Goal: Information Seeking & Learning: Learn about a topic

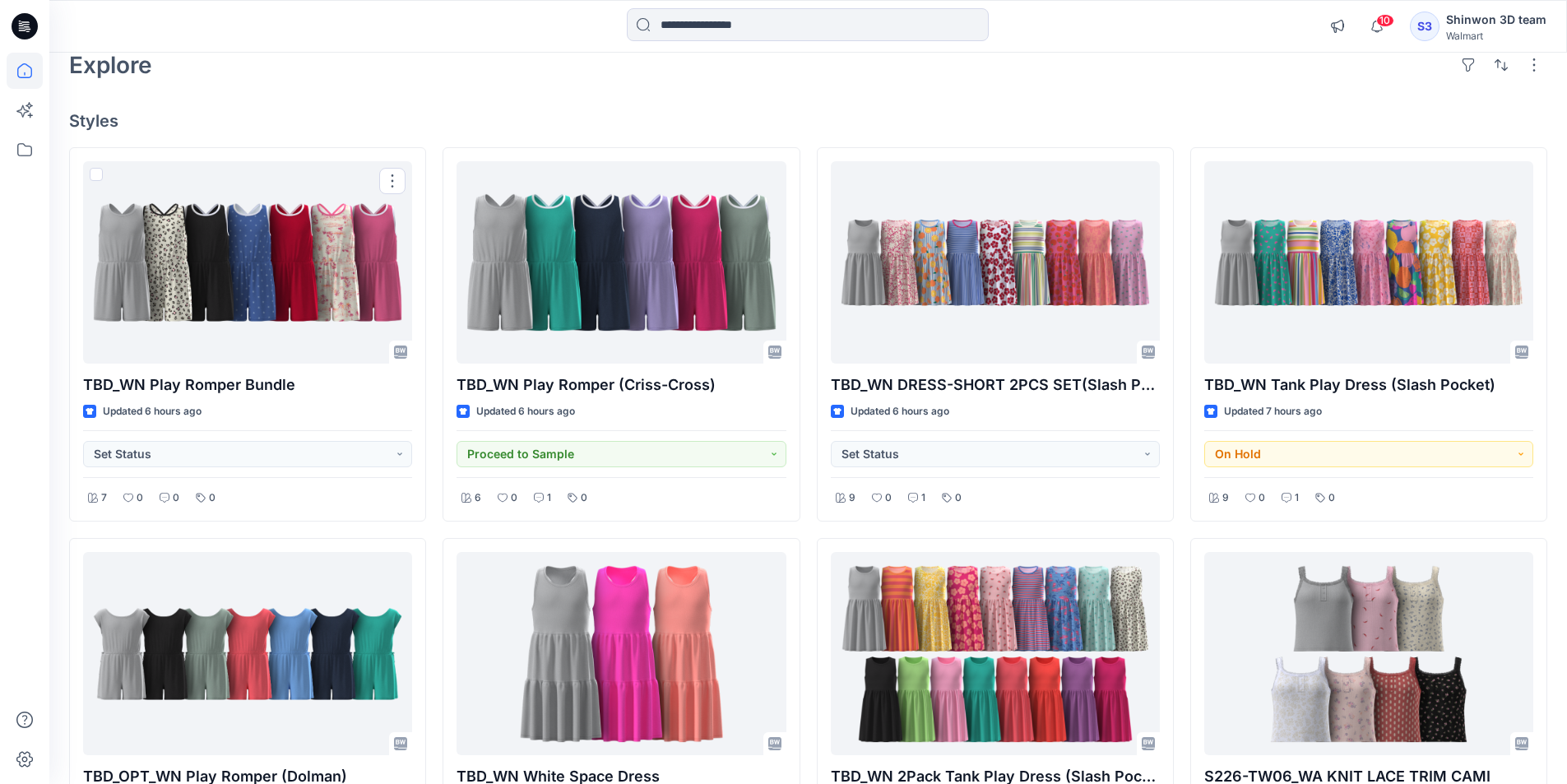
scroll to position [82, 0]
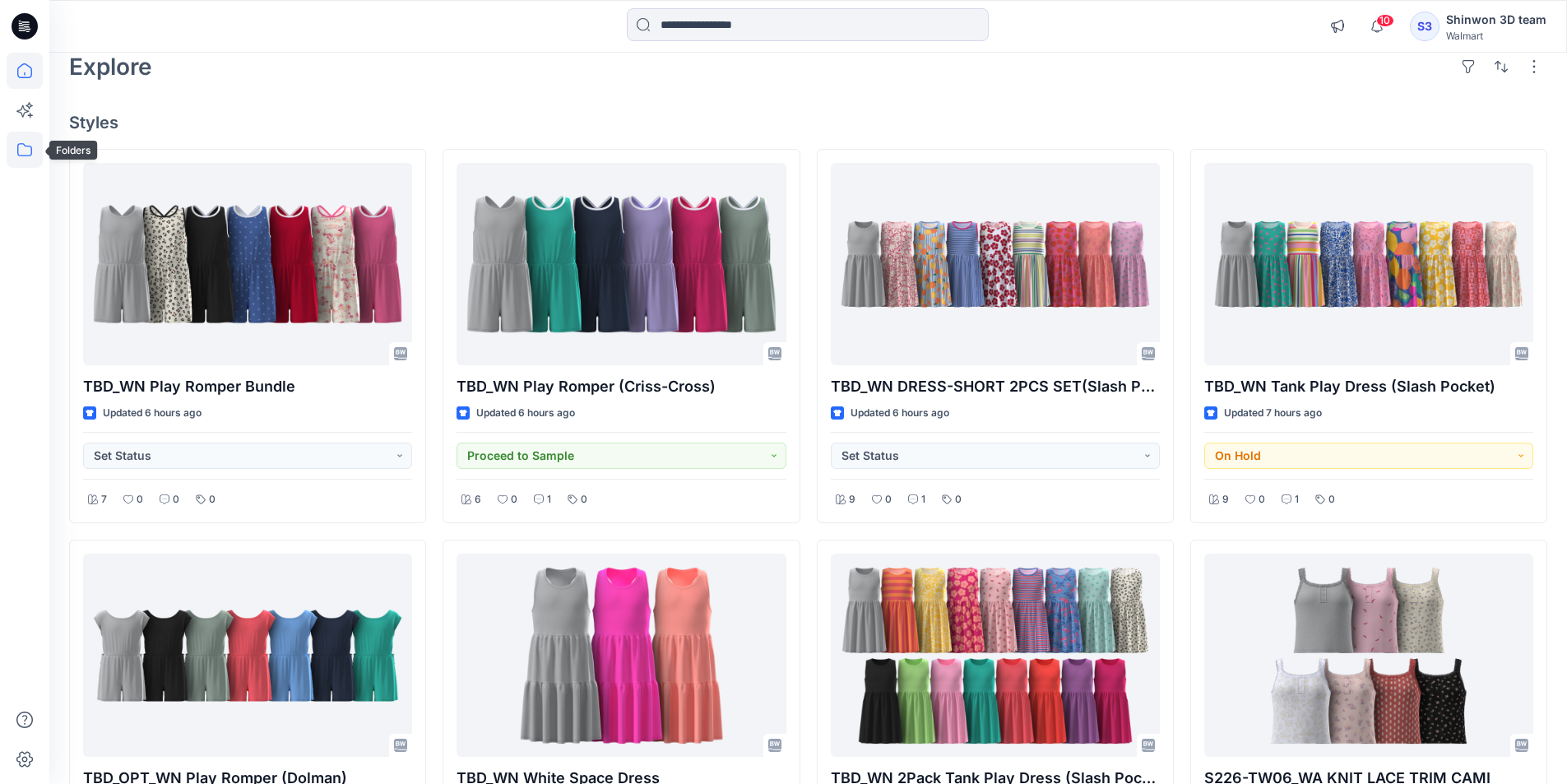
click at [25, 145] on icon at bounding box center [25, 150] width 15 height 13
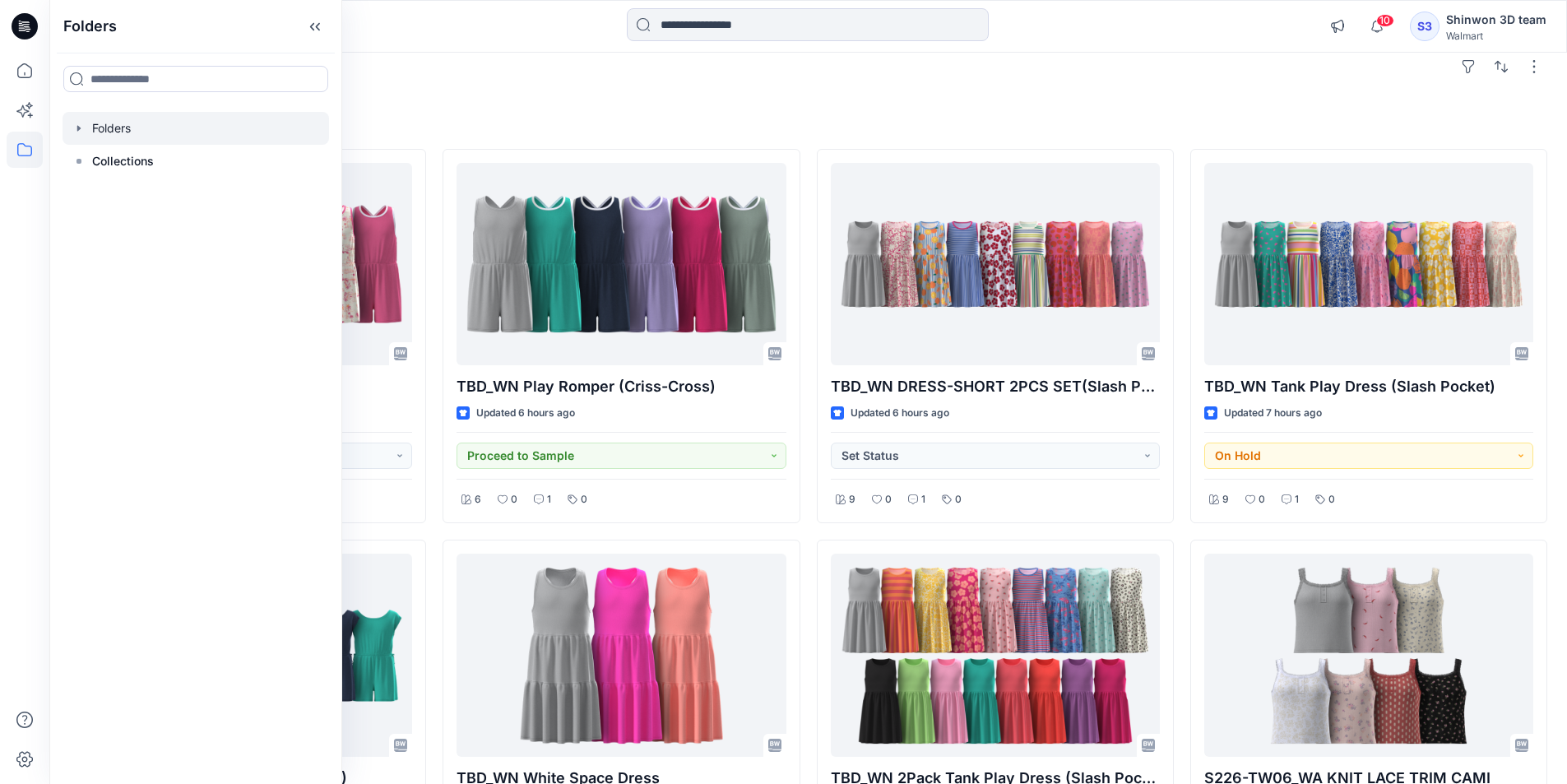
click at [82, 133] on icon "button" at bounding box center [79, 128] width 13 height 13
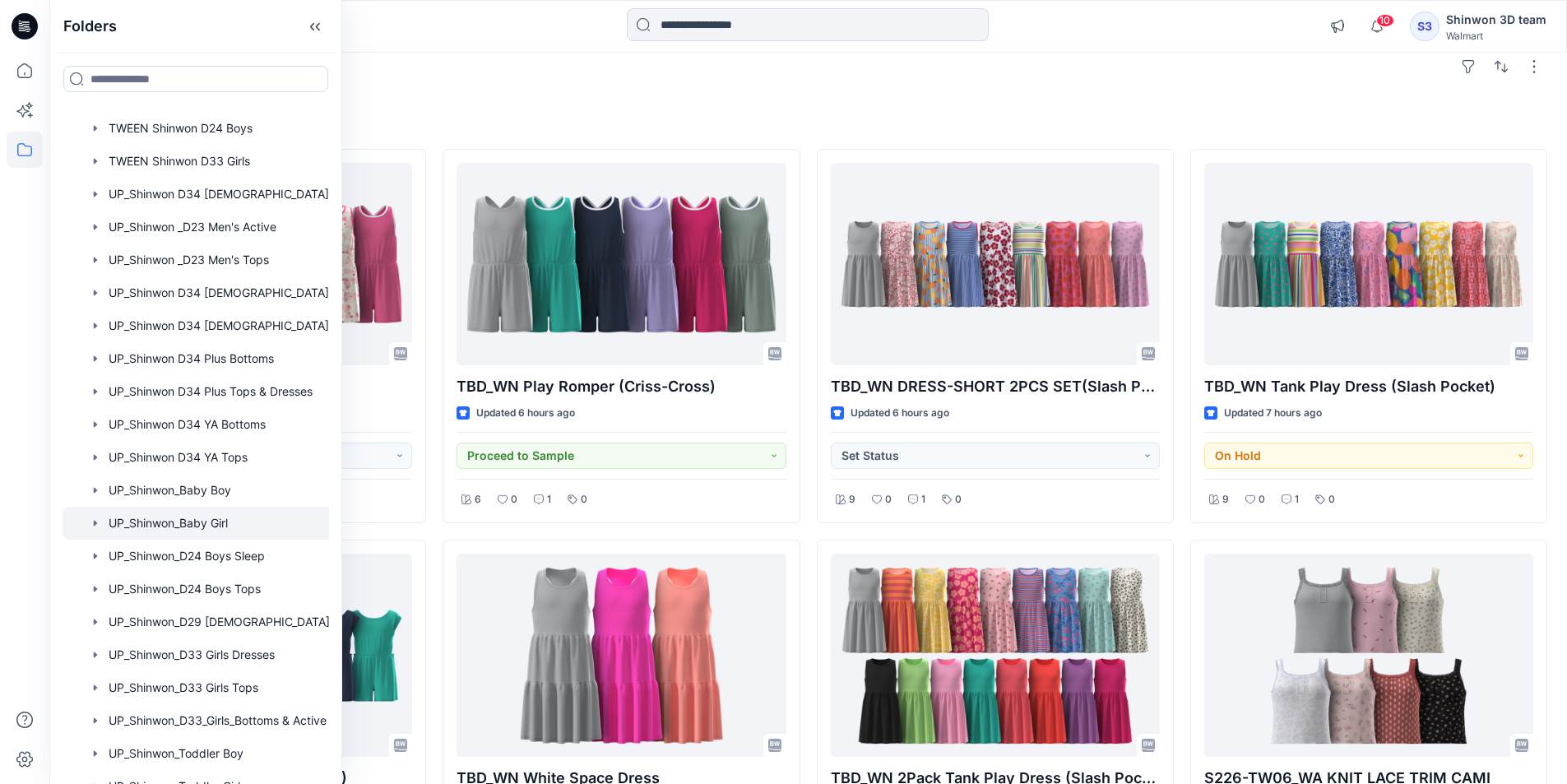
scroll to position [631, 0]
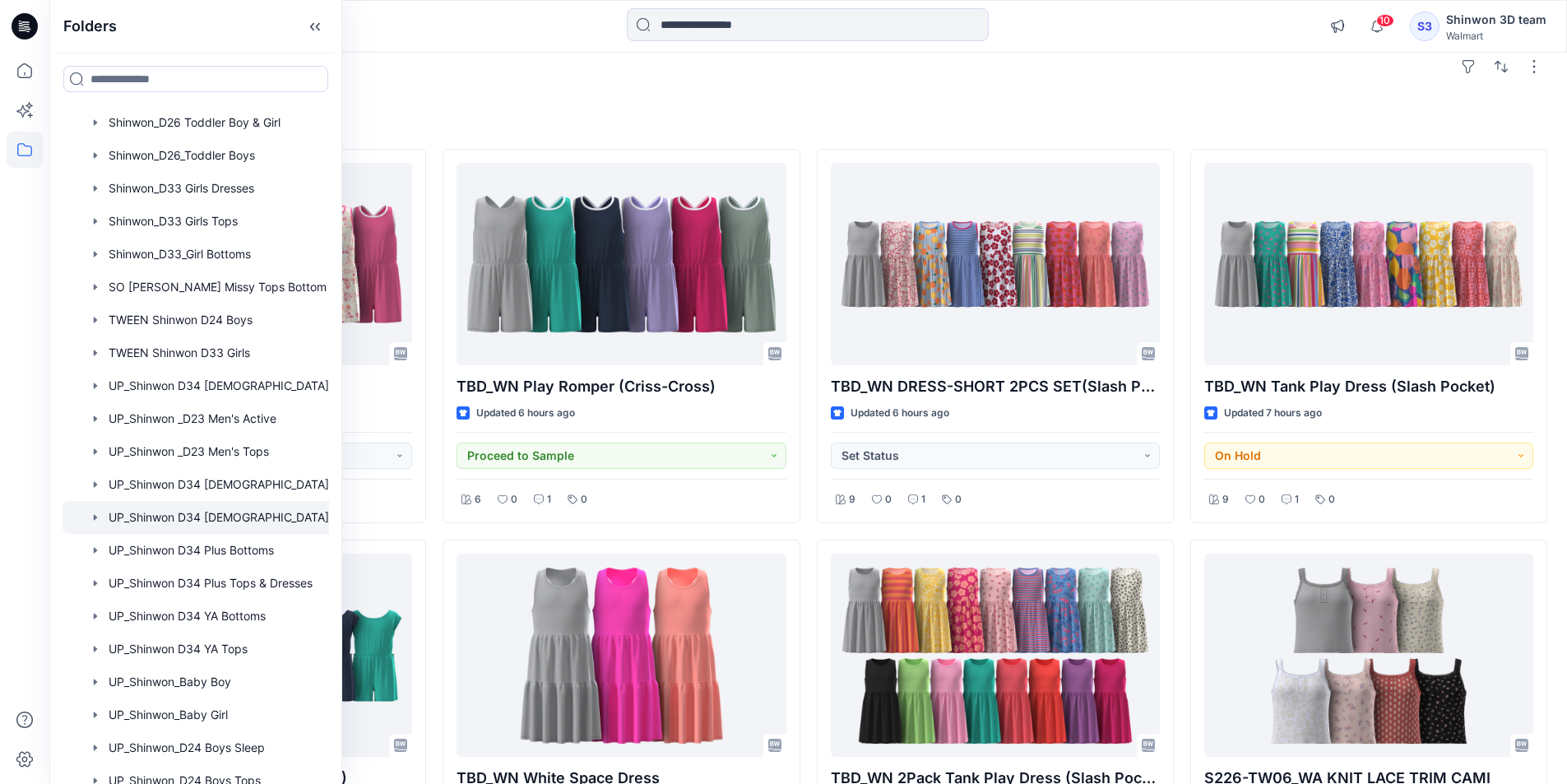
click at [236, 516] on div at bounding box center [216, 518] width 309 height 33
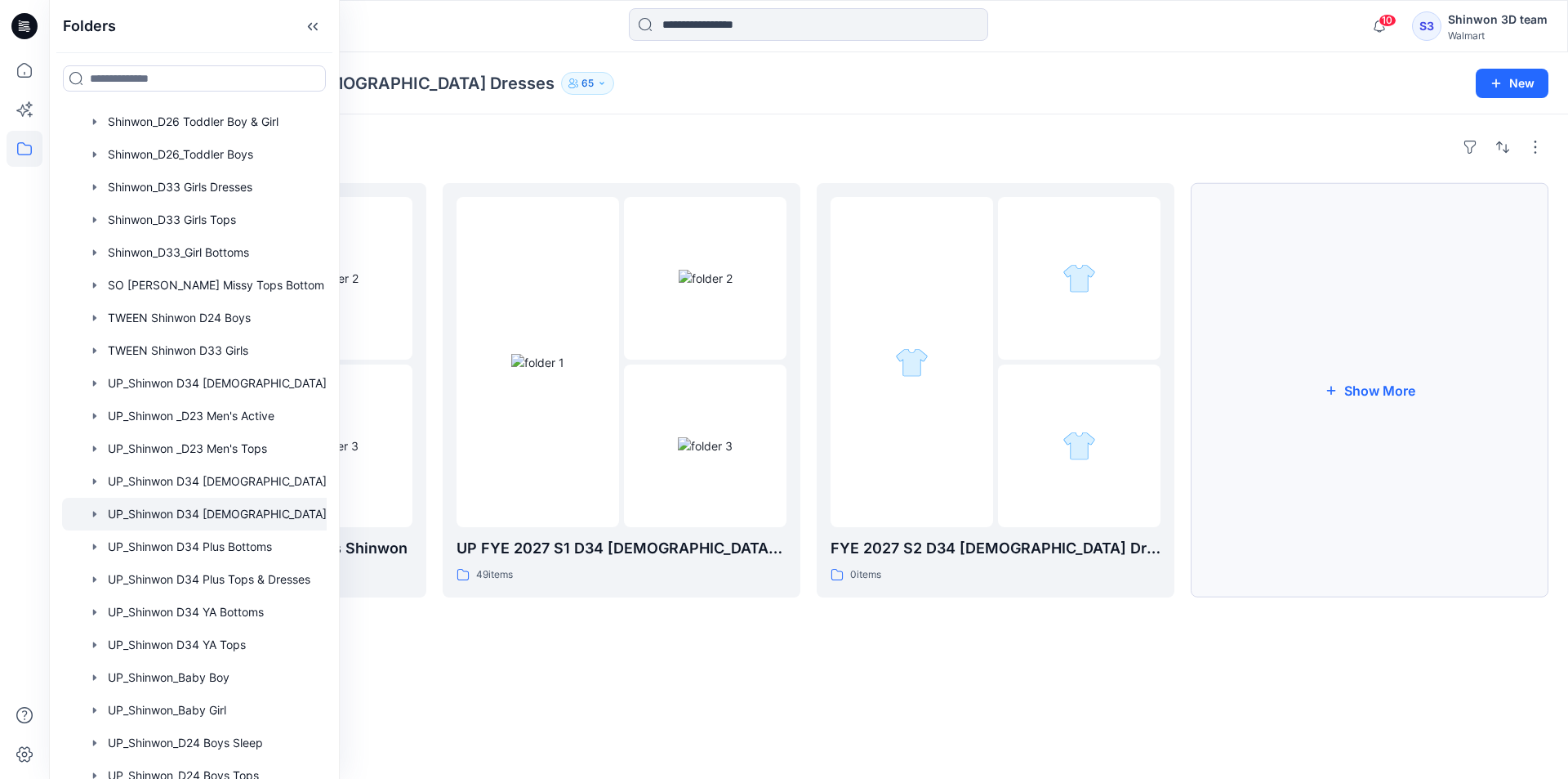
click at [1285, 443] on button "Show More" at bounding box center [1370, 390] width 358 height 414
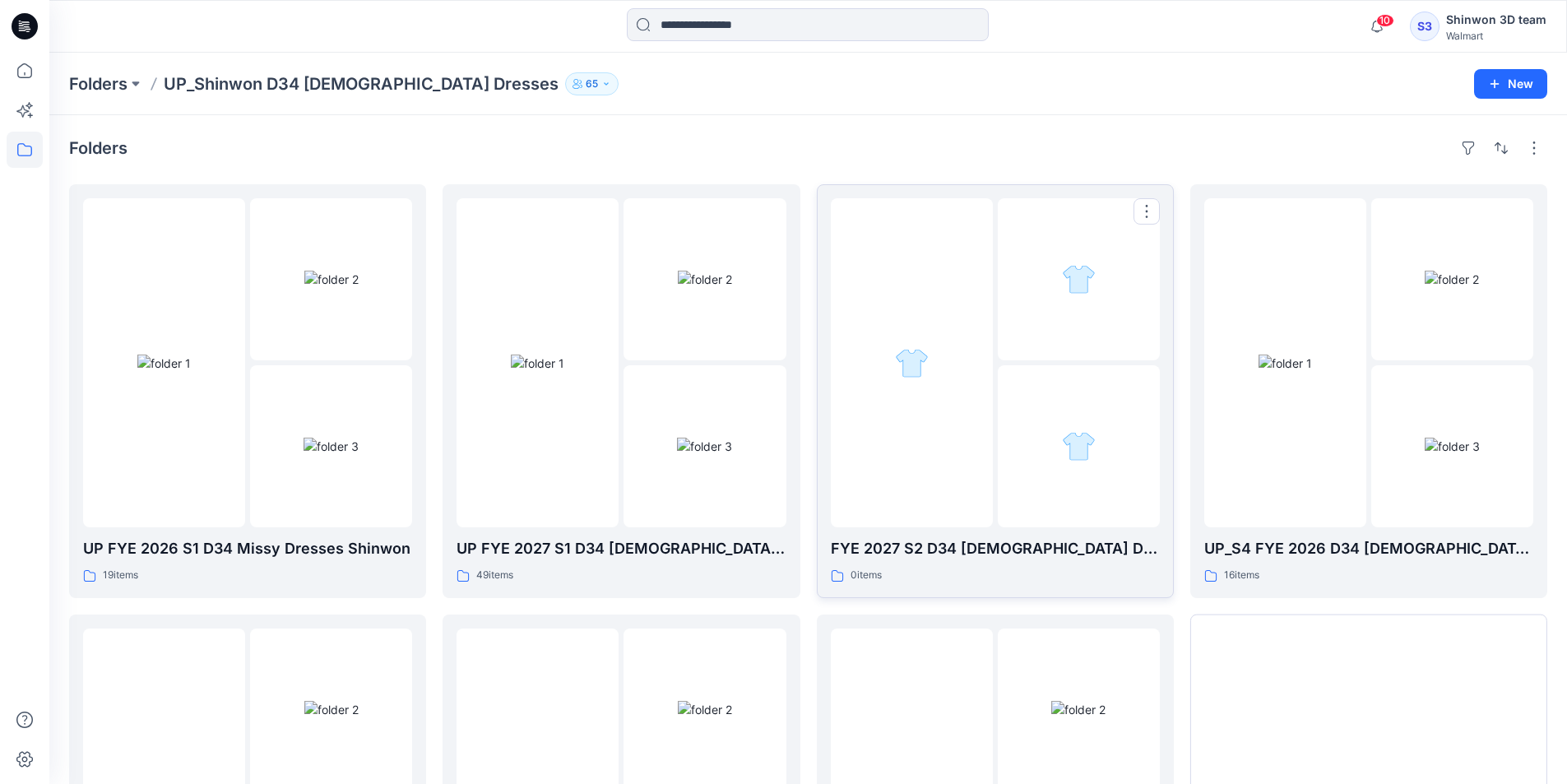
scroll to position [290, 0]
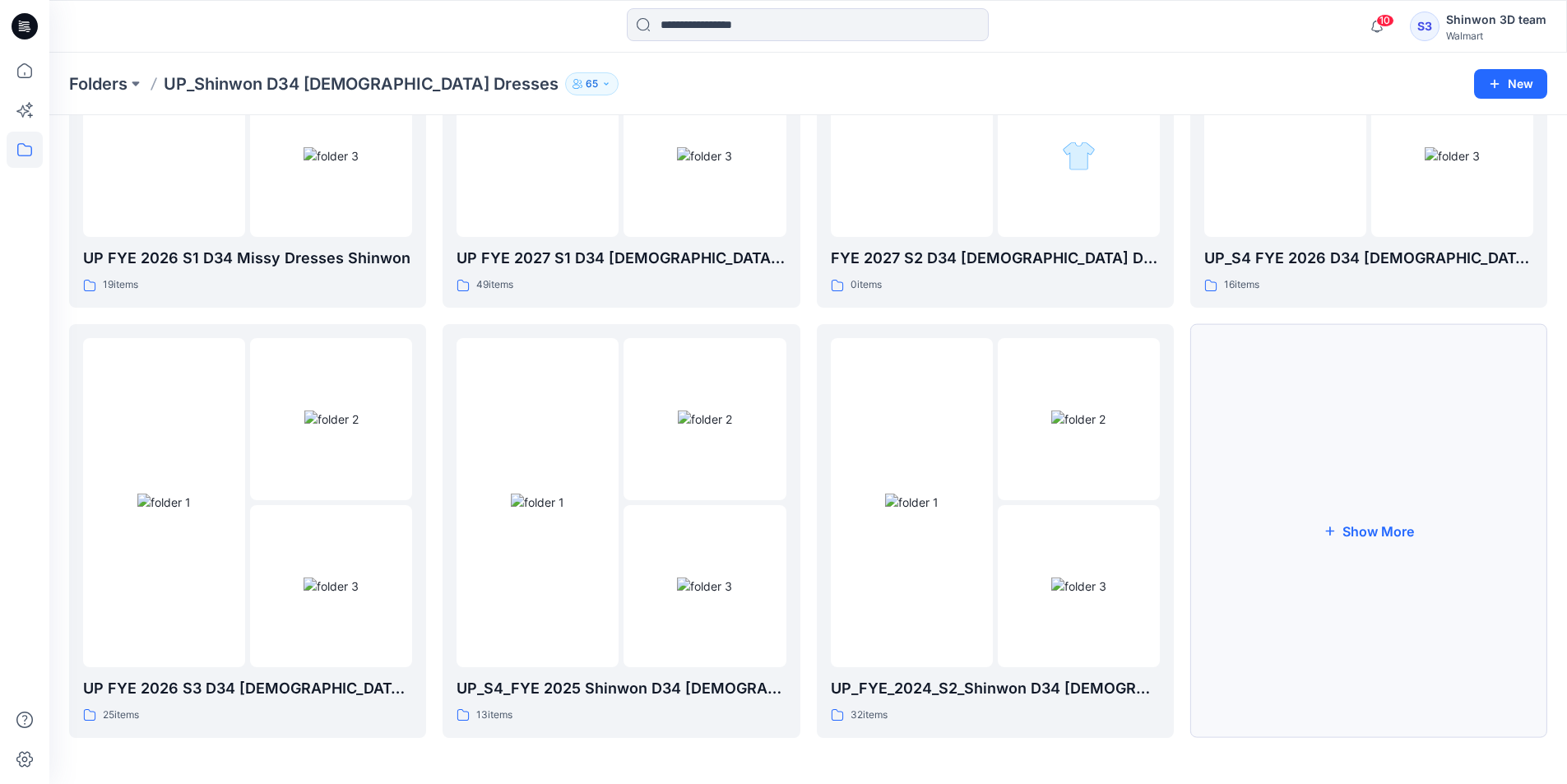
click at [1328, 538] on button "Show More" at bounding box center [1369, 530] width 357 height 414
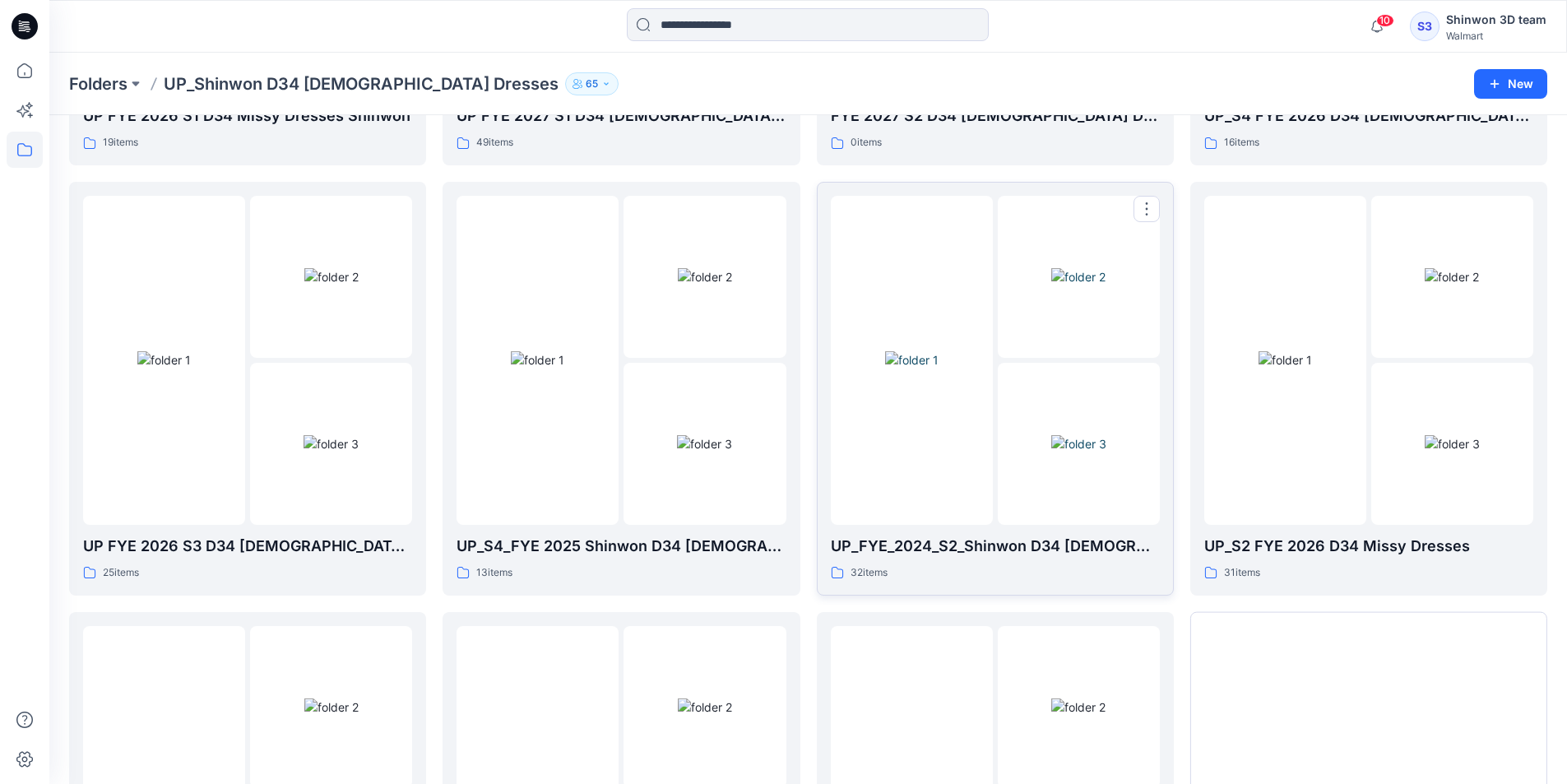
scroll to position [454, 0]
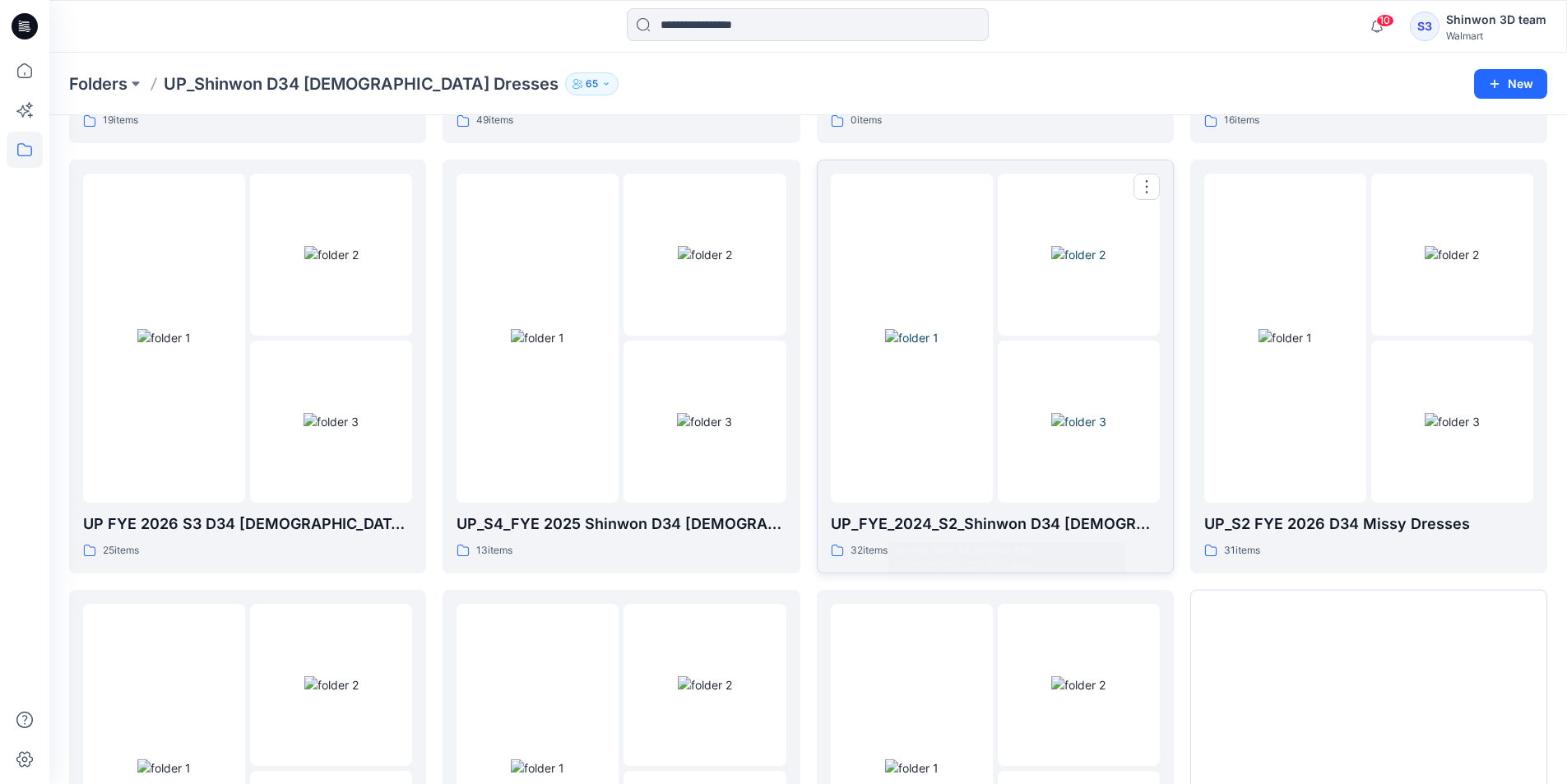
click at [1052, 430] on img at bounding box center [1079, 421] width 55 height 17
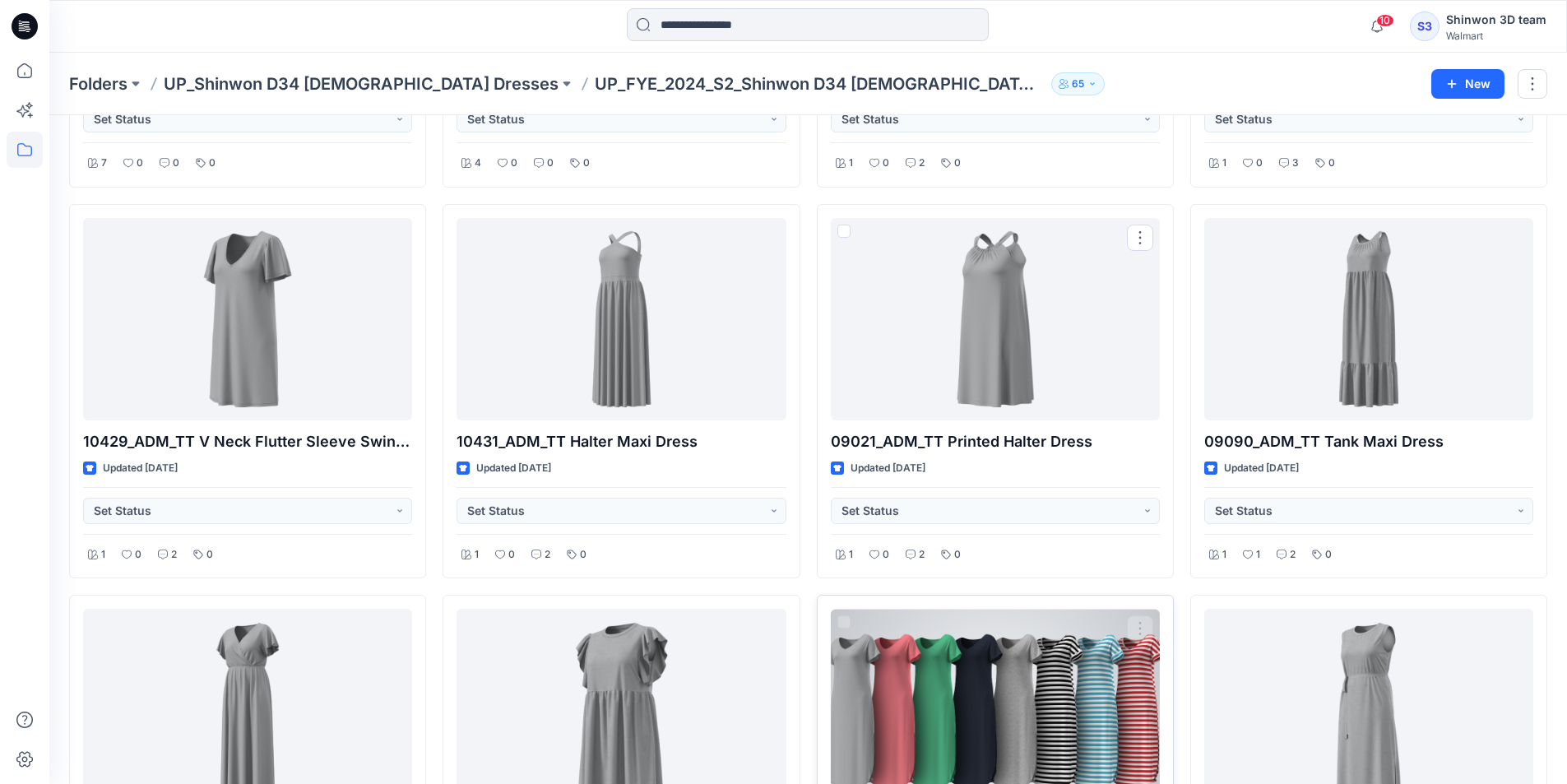
scroll to position [2533, 0]
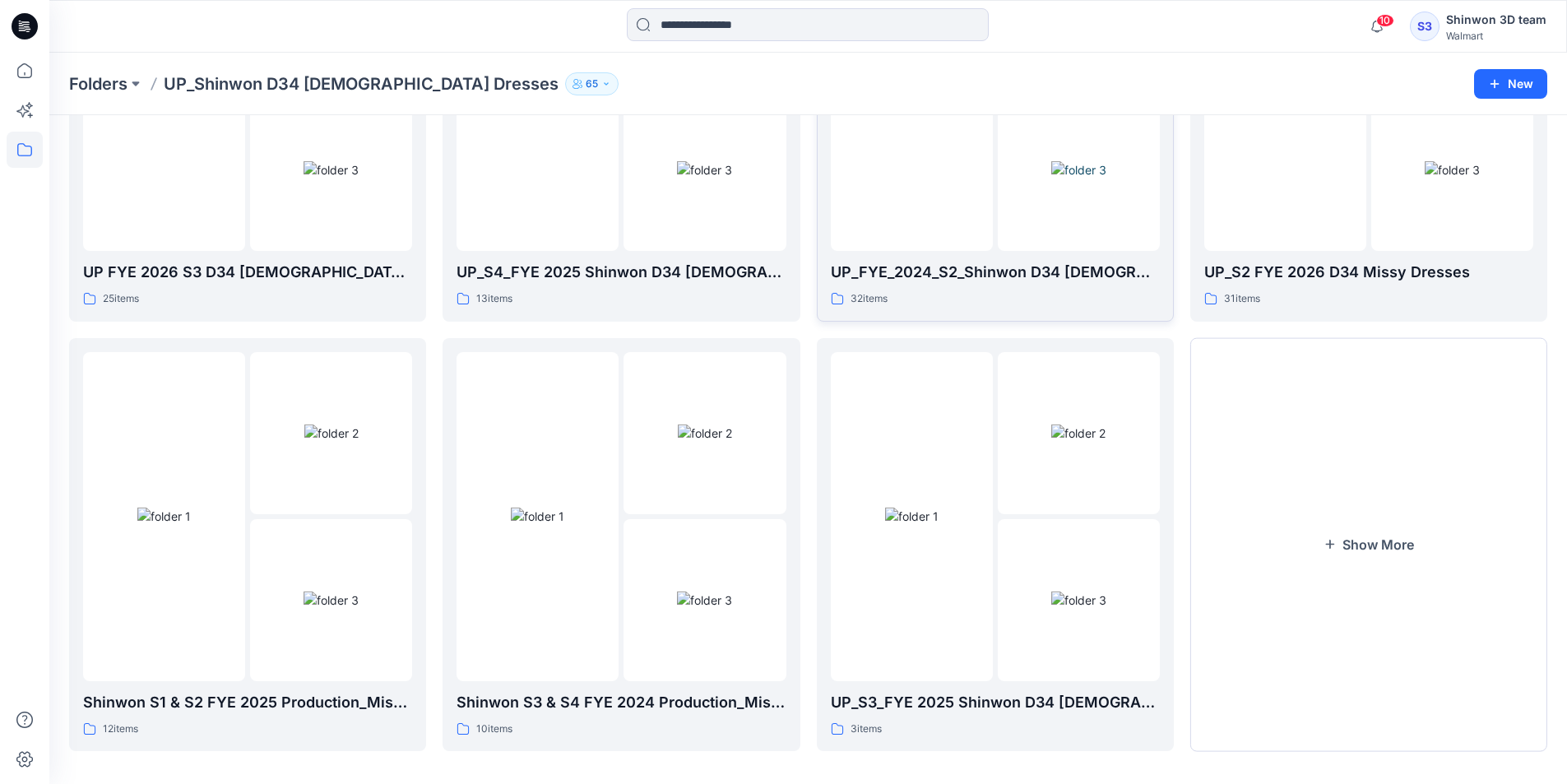
scroll to position [719, 0]
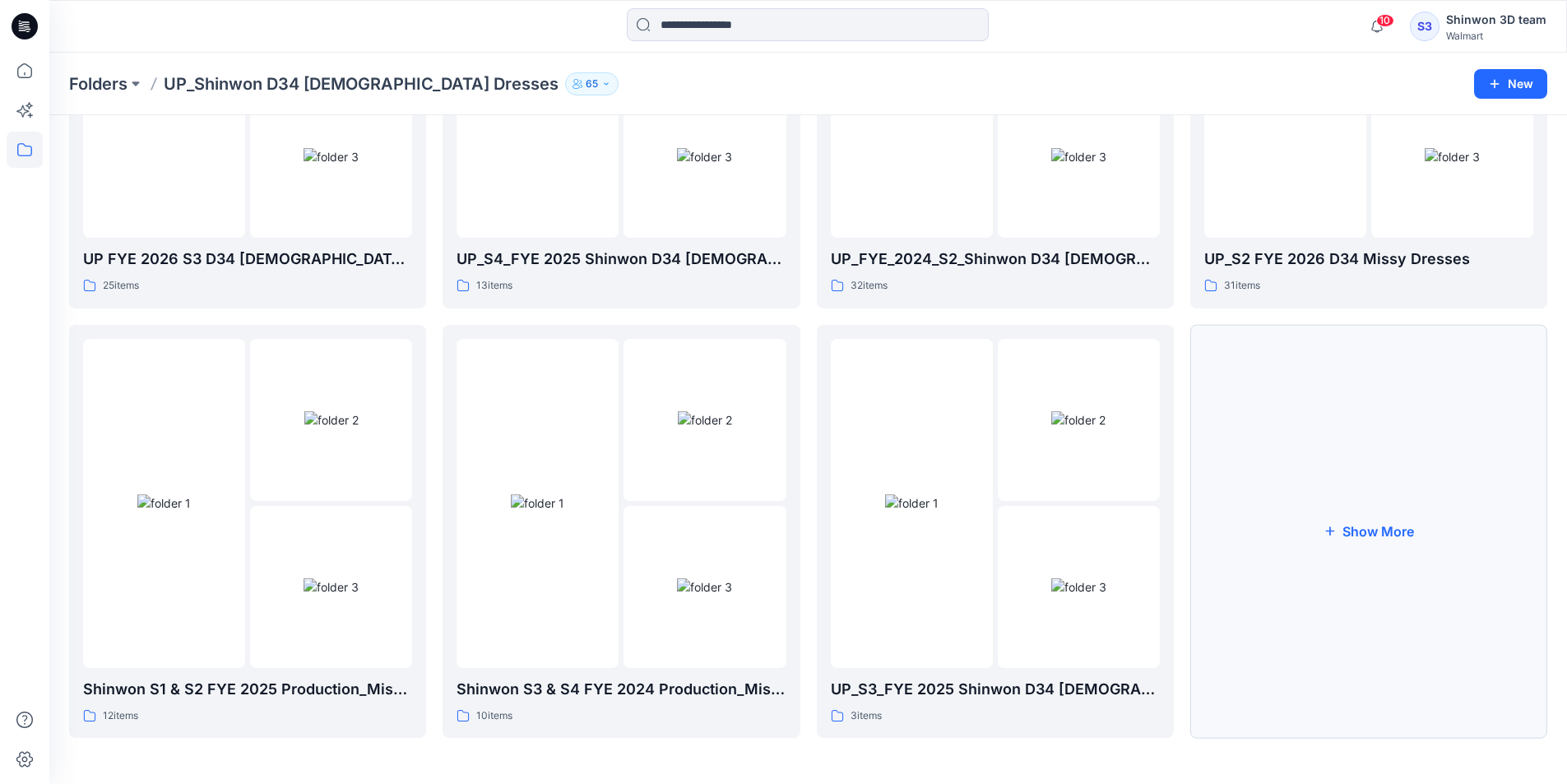
click at [1286, 579] on button "Show More" at bounding box center [1369, 531] width 357 height 414
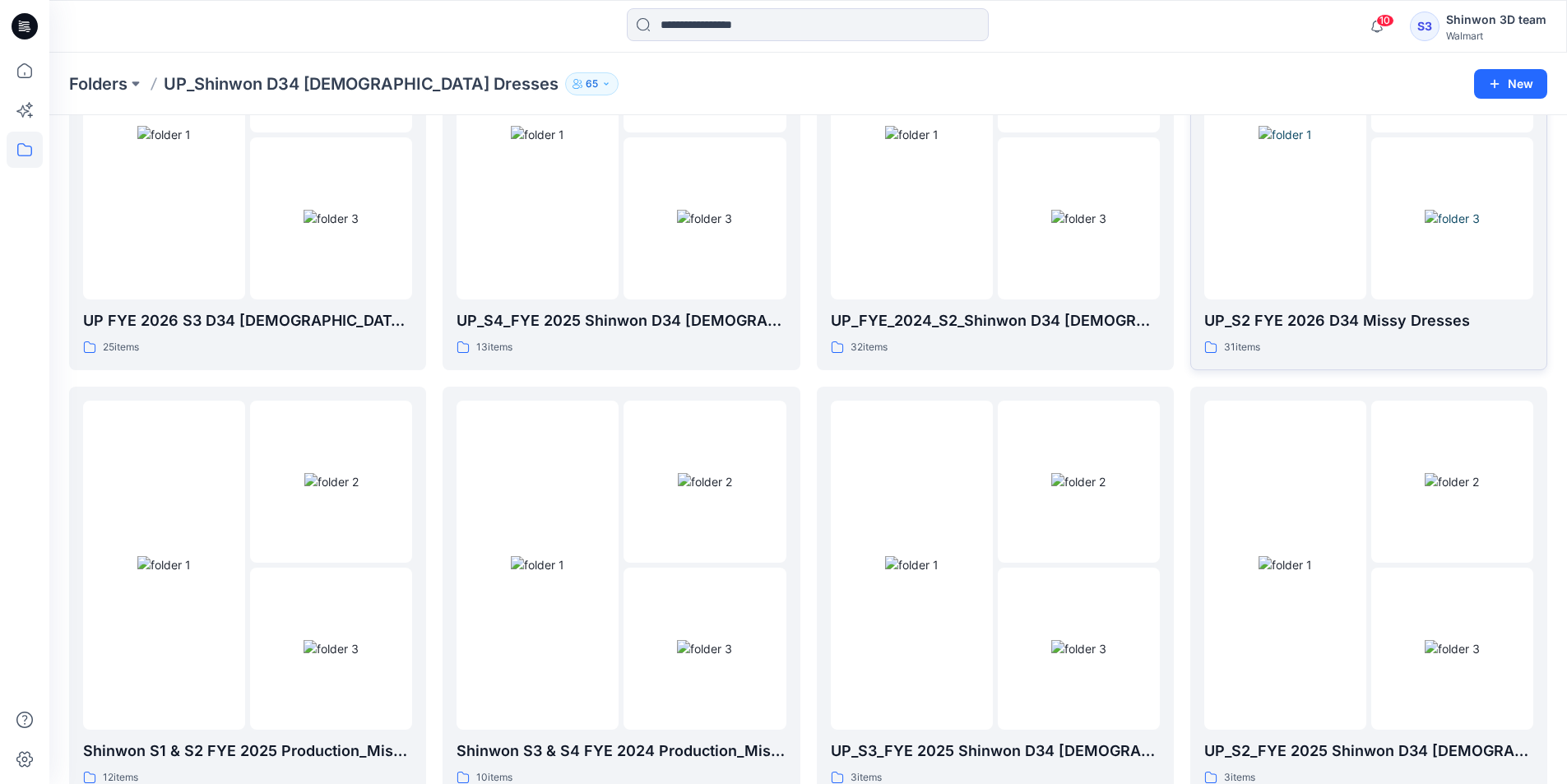
scroll to position [822, 0]
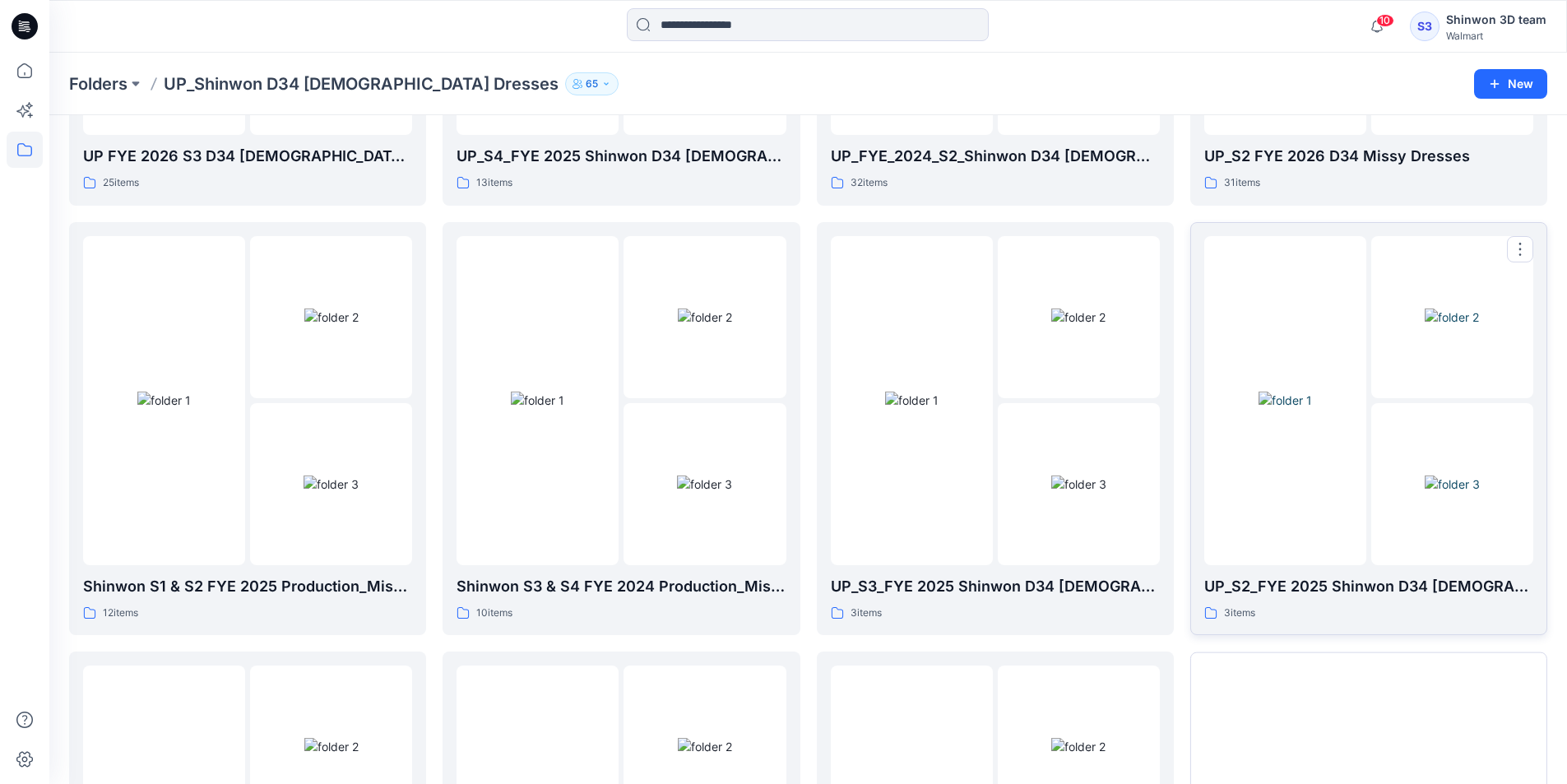
click at [1402, 605] on div "3 items" at bounding box center [1368, 613] width 329 height 17
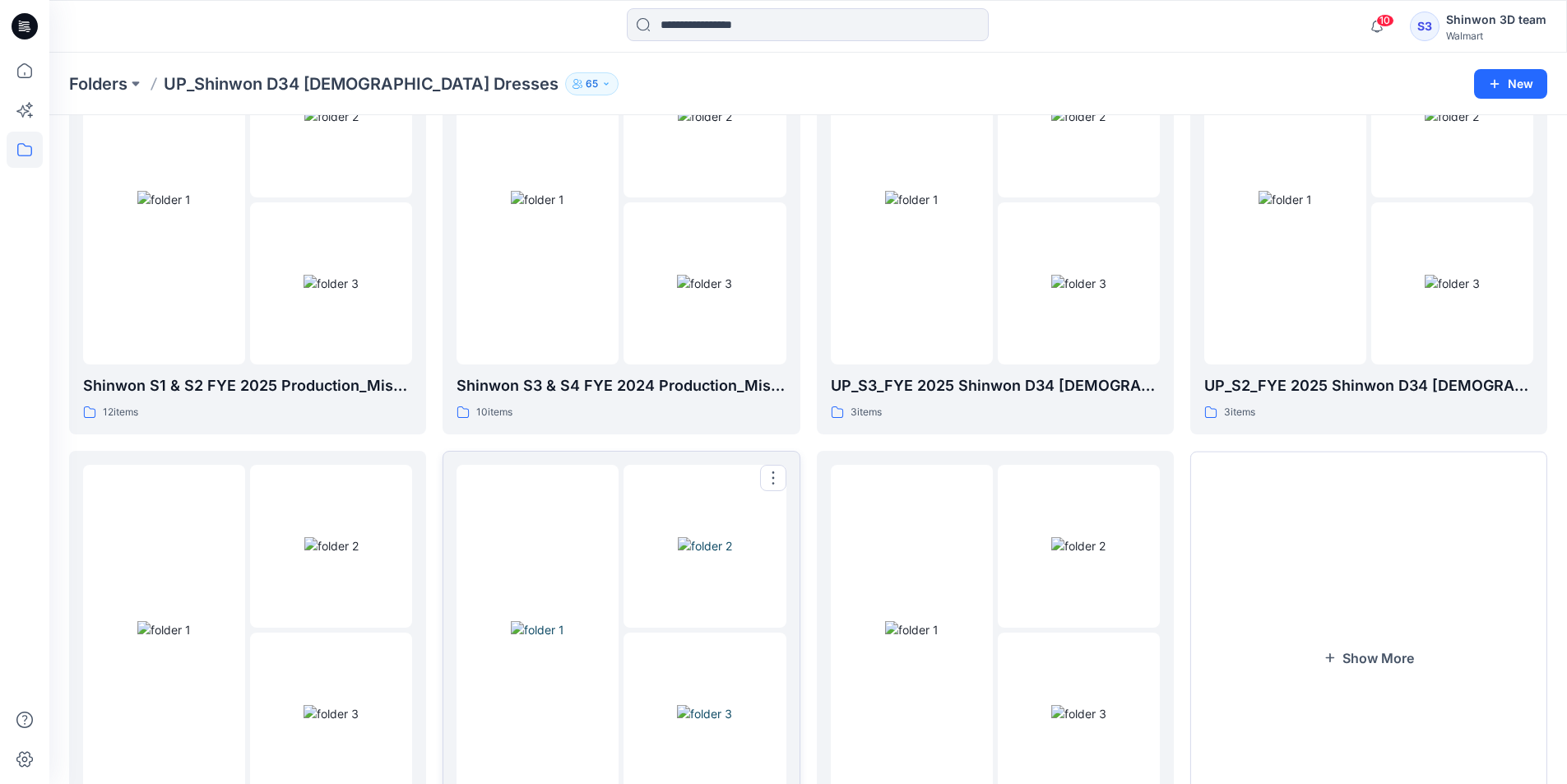
scroll to position [1149, 0]
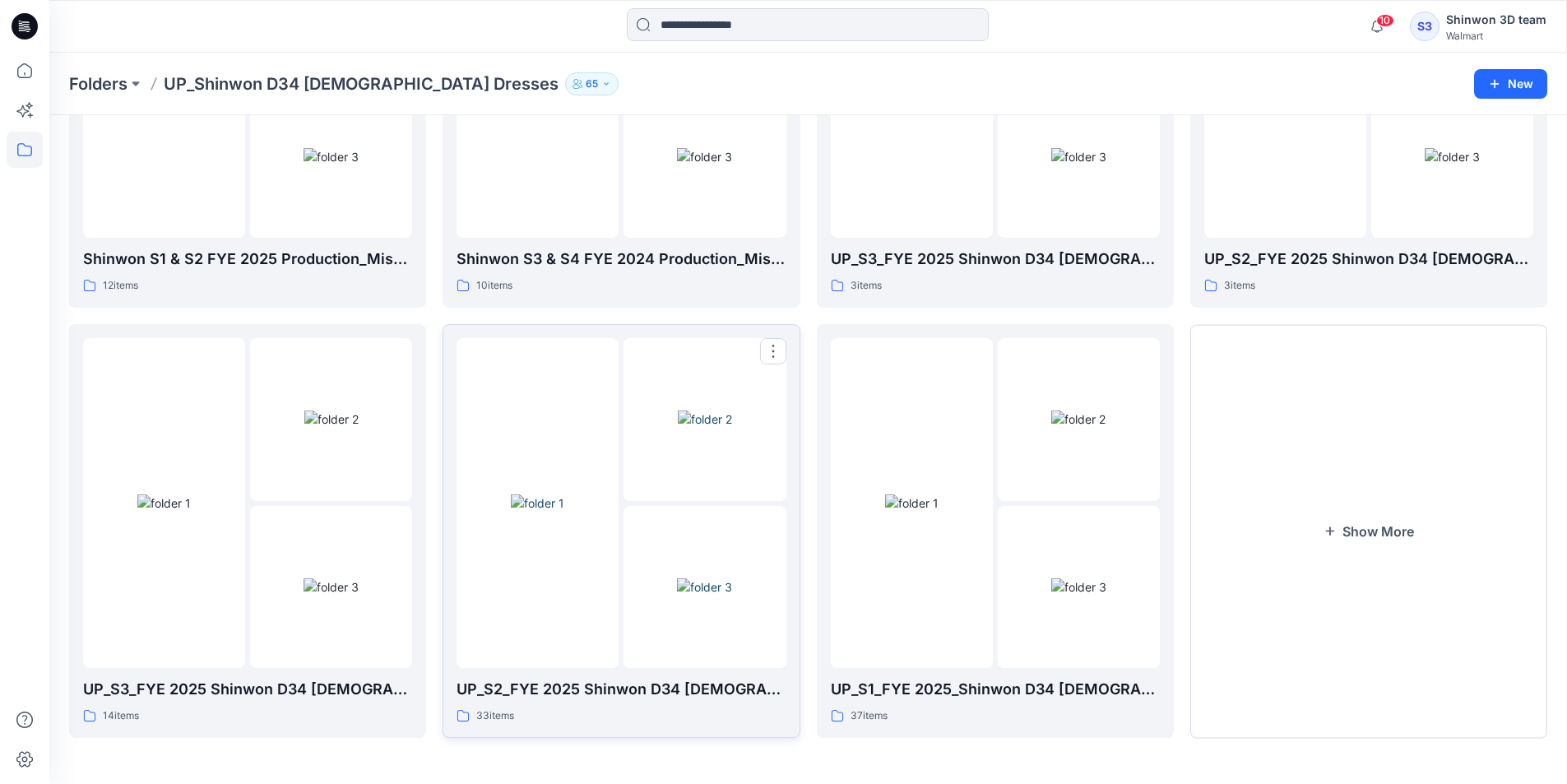
click at [589, 588] on div at bounding box center [537, 502] width 162 height 329
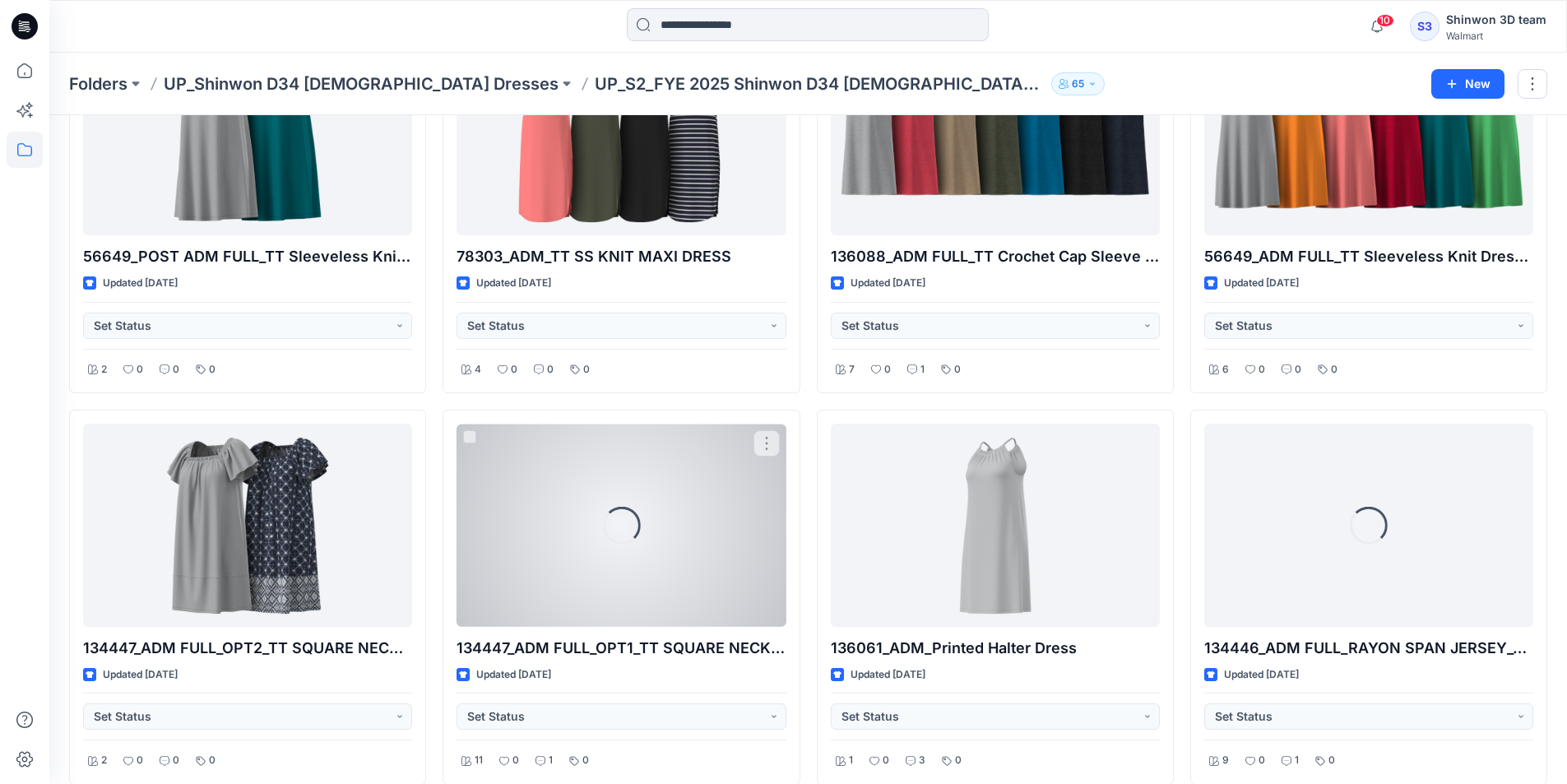
scroll to position [1048, 0]
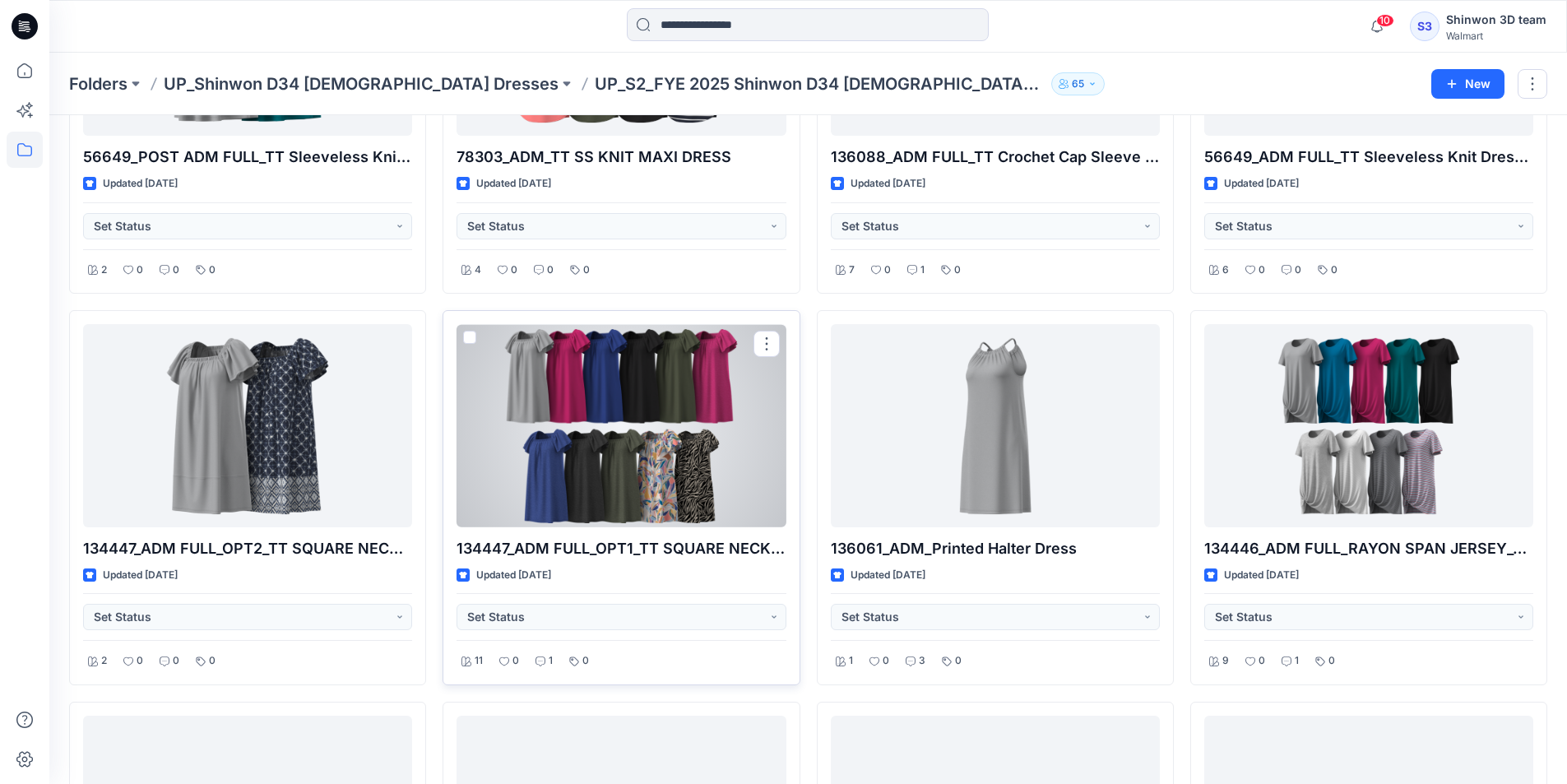
click at [601, 501] on div at bounding box center [620, 425] width 329 height 203
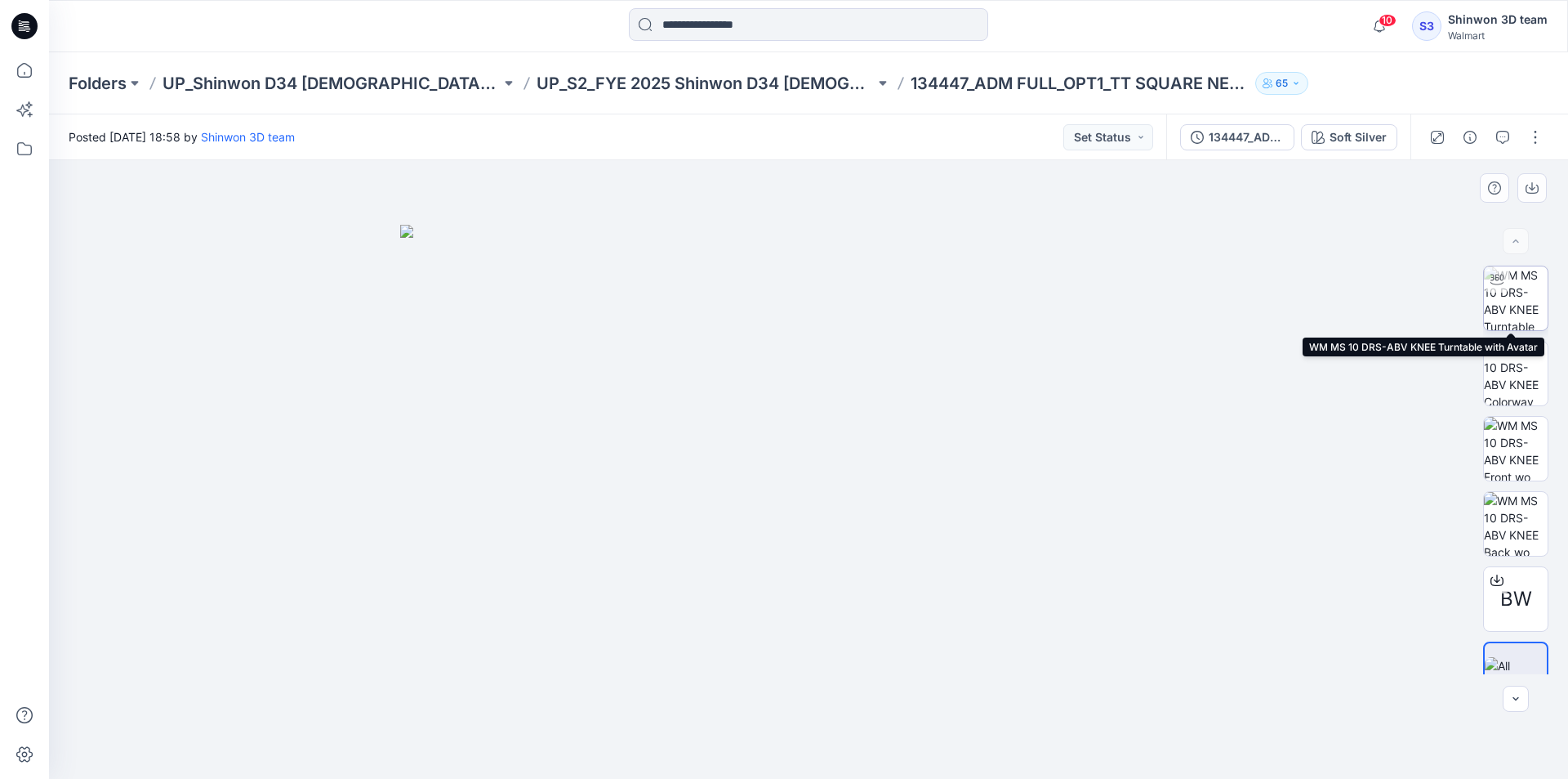
click at [1519, 295] on img at bounding box center [1515, 298] width 64 height 64
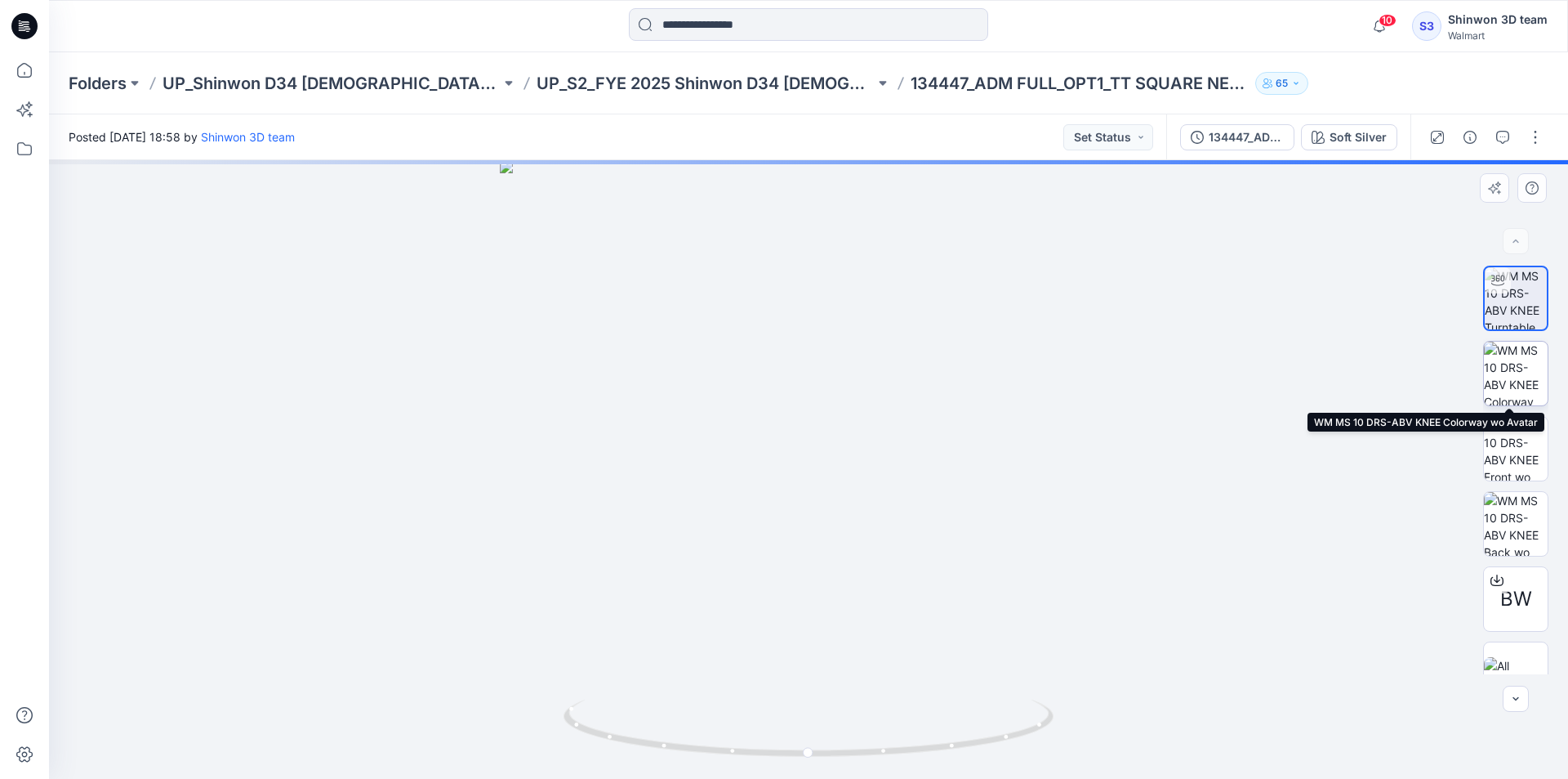
click at [1518, 360] on img at bounding box center [1515, 373] width 64 height 64
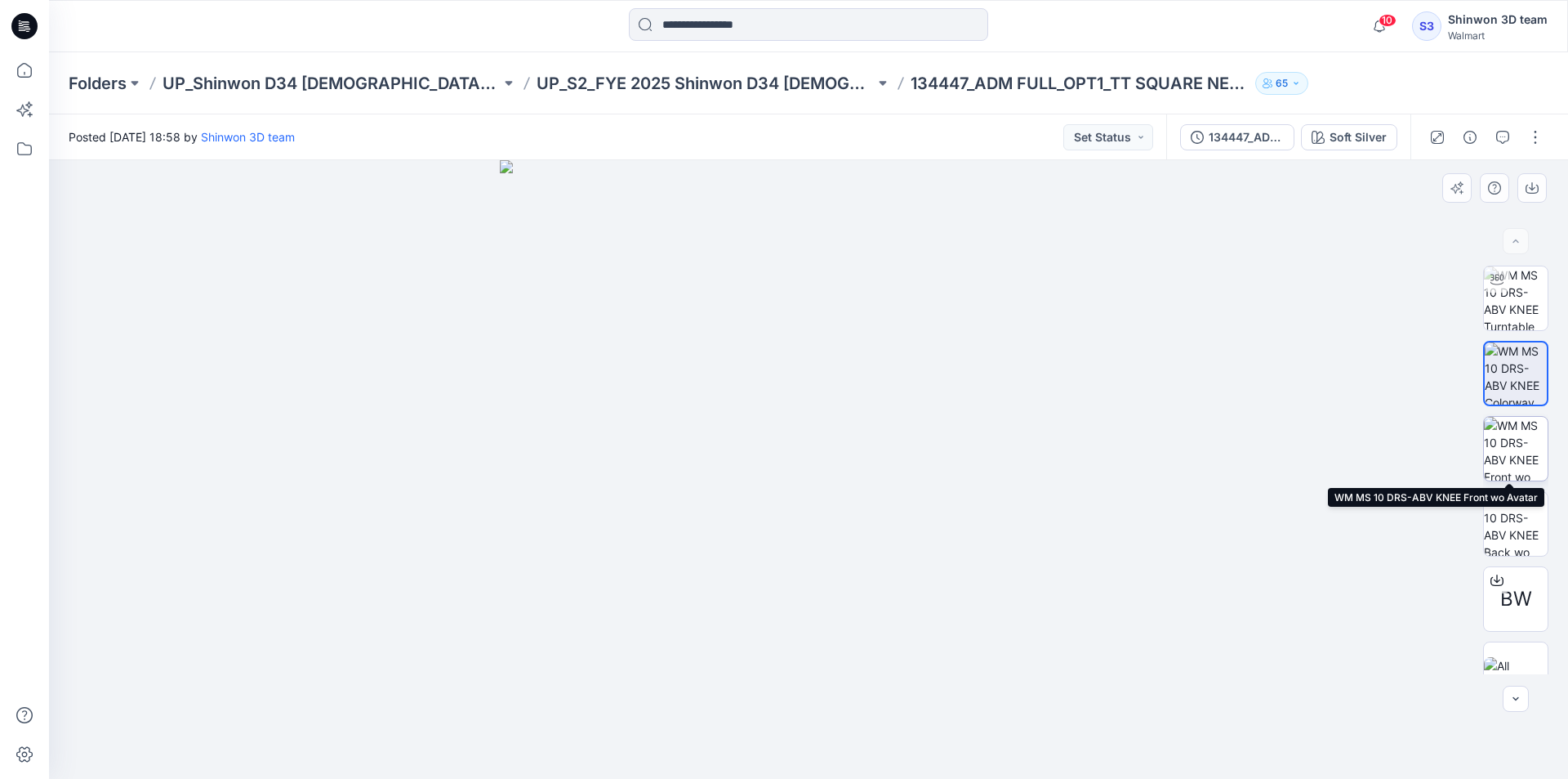
click at [1531, 458] on img at bounding box center [1515, 448] width 64 height 64
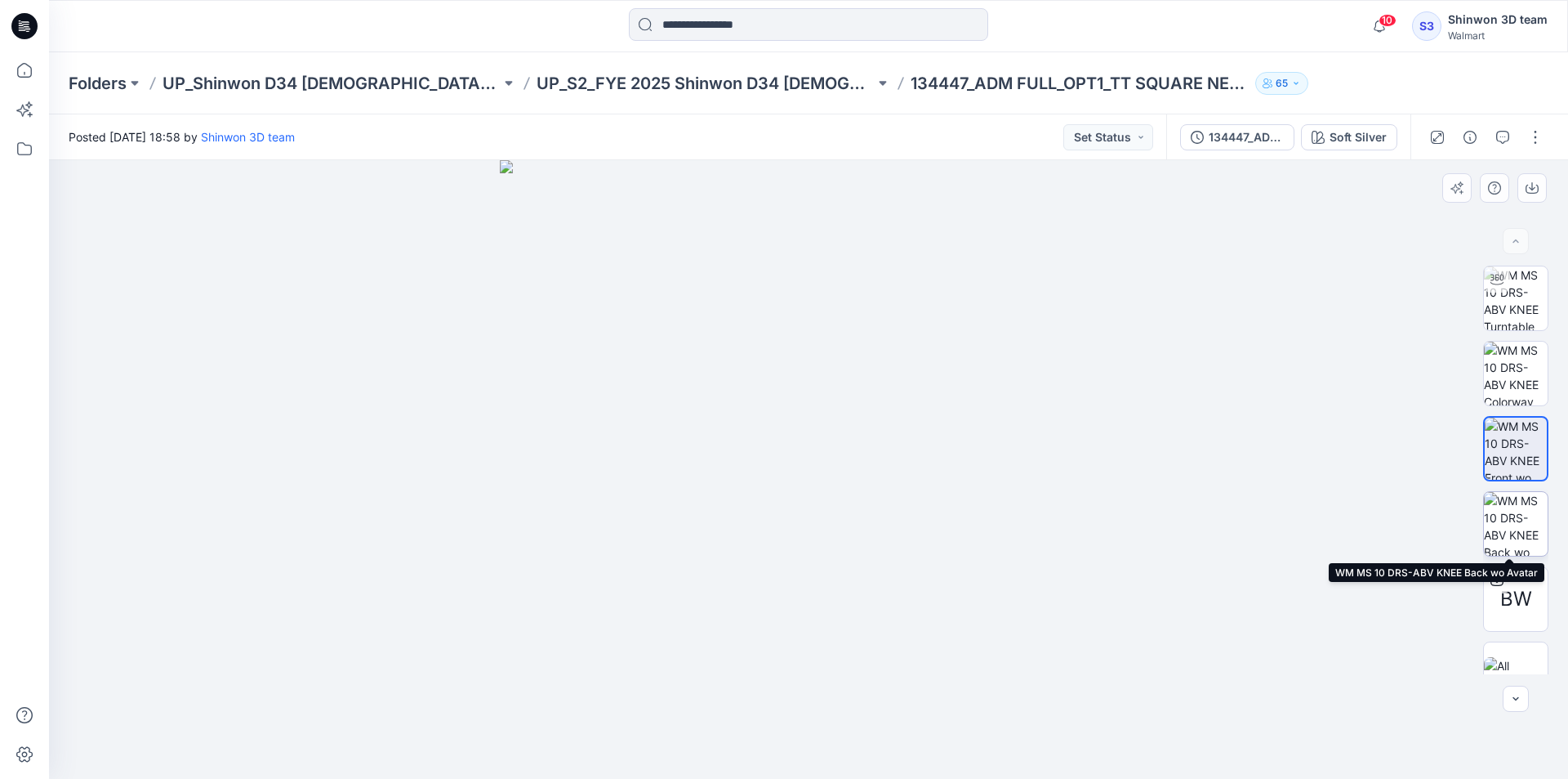
click at [1527, 495] on img at bounding box center [1515, 523] width 64 height 64
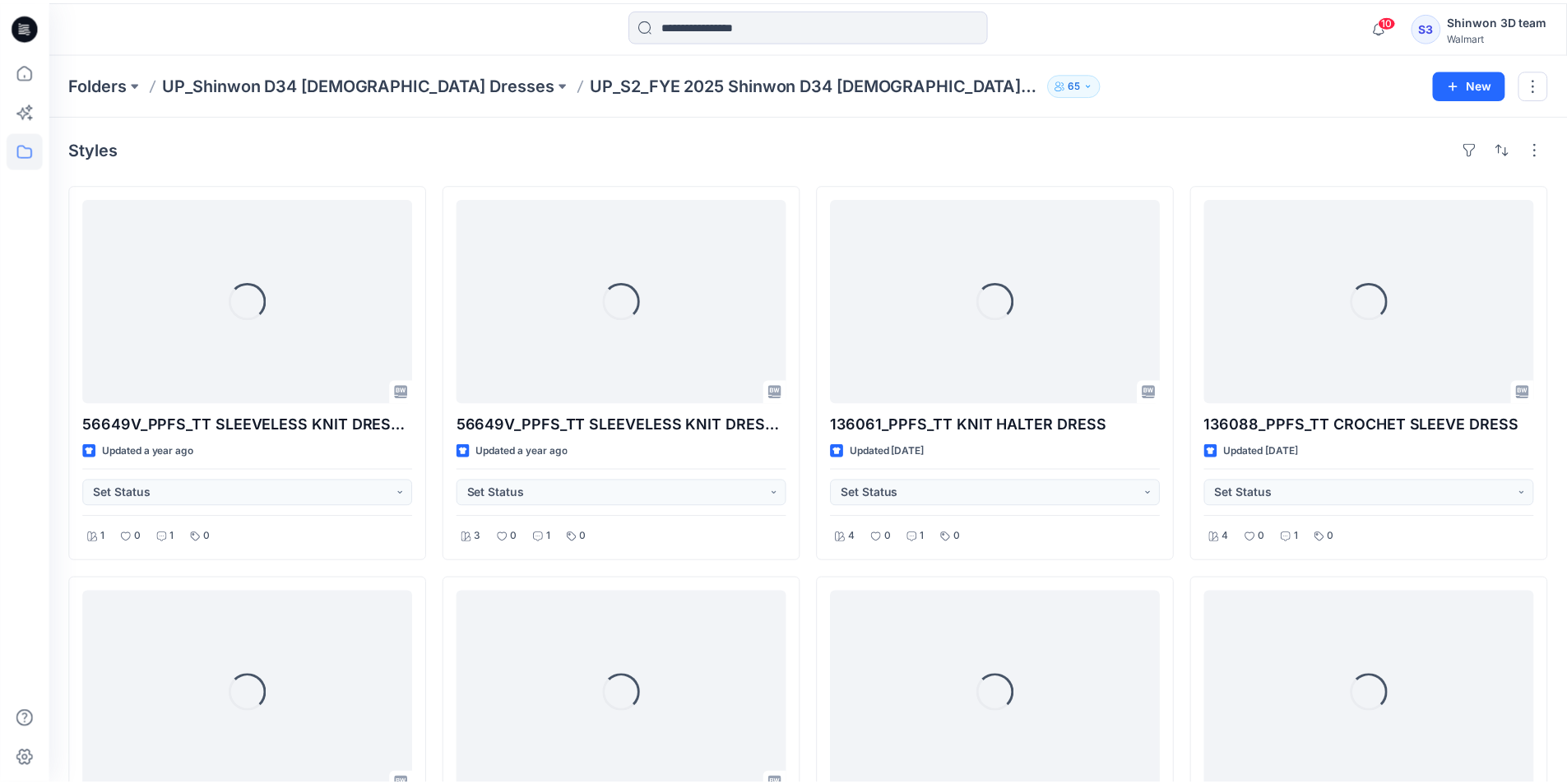
scroll to position [1048, 0]
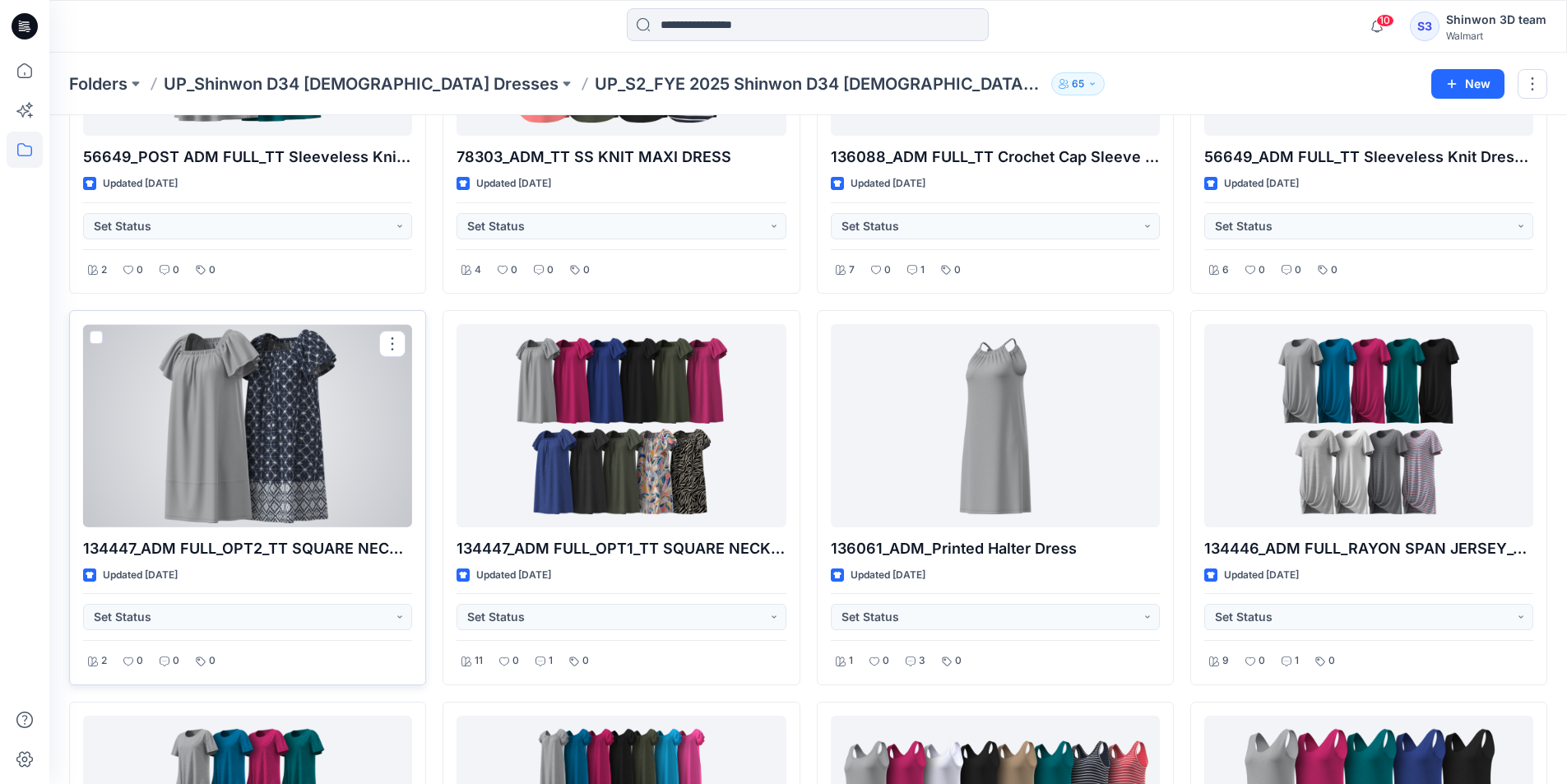
click at [308, 392] on div at bounding box center [247, 425] width 329 height 203
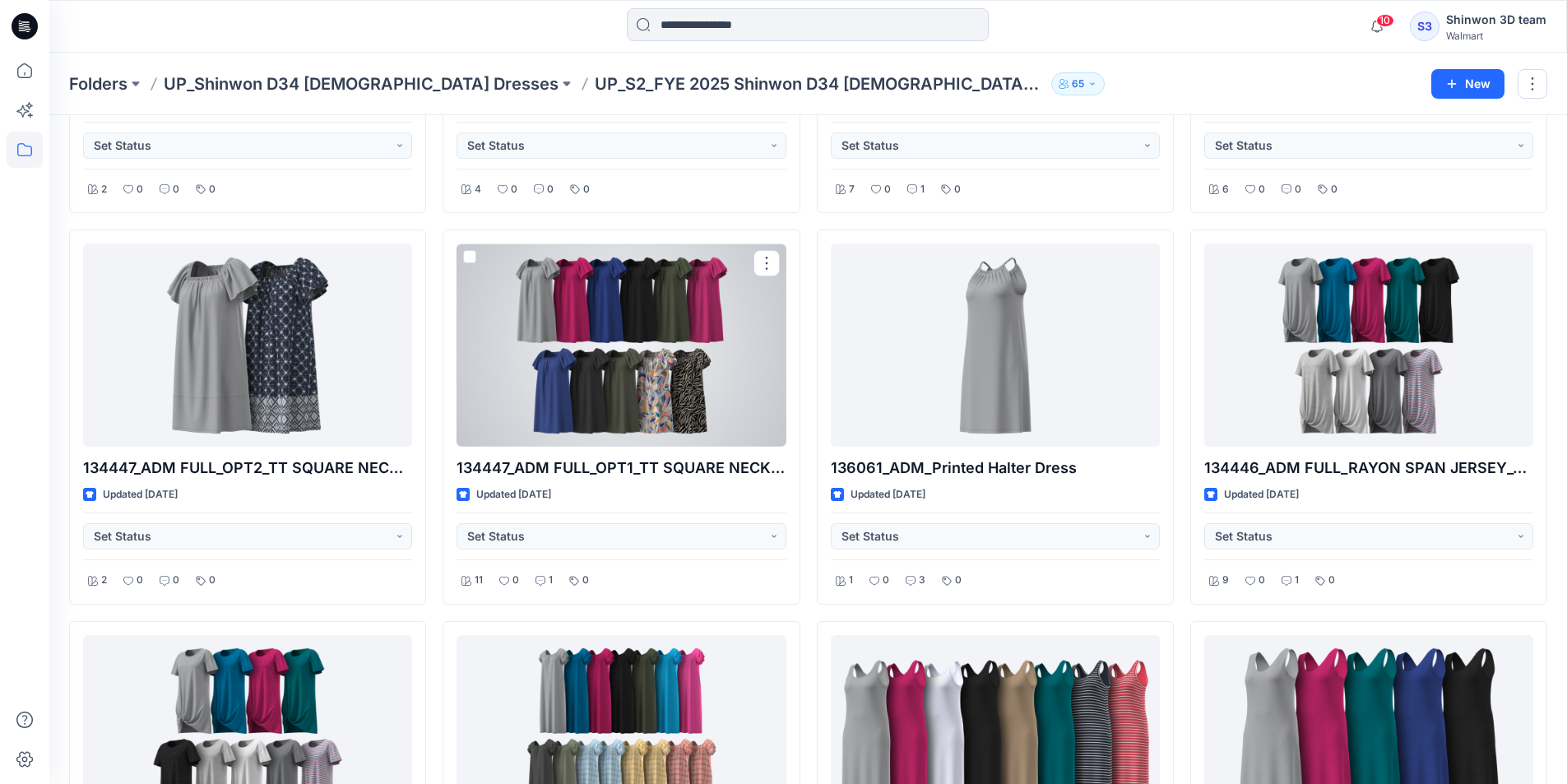
scroll to position [989, 0]
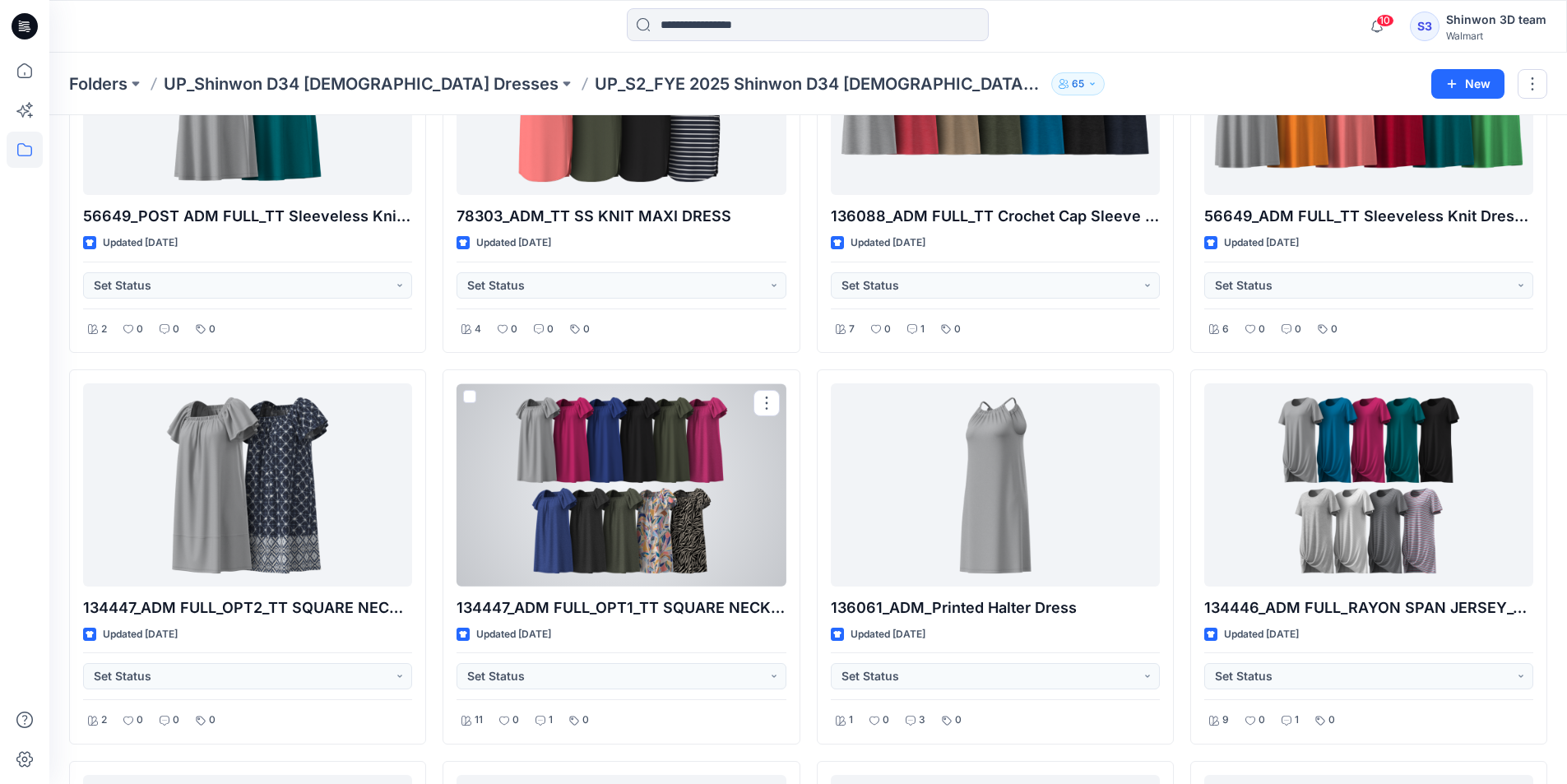
click at [639, 415] on div at bounding box center [620, 484] width 329 height 203
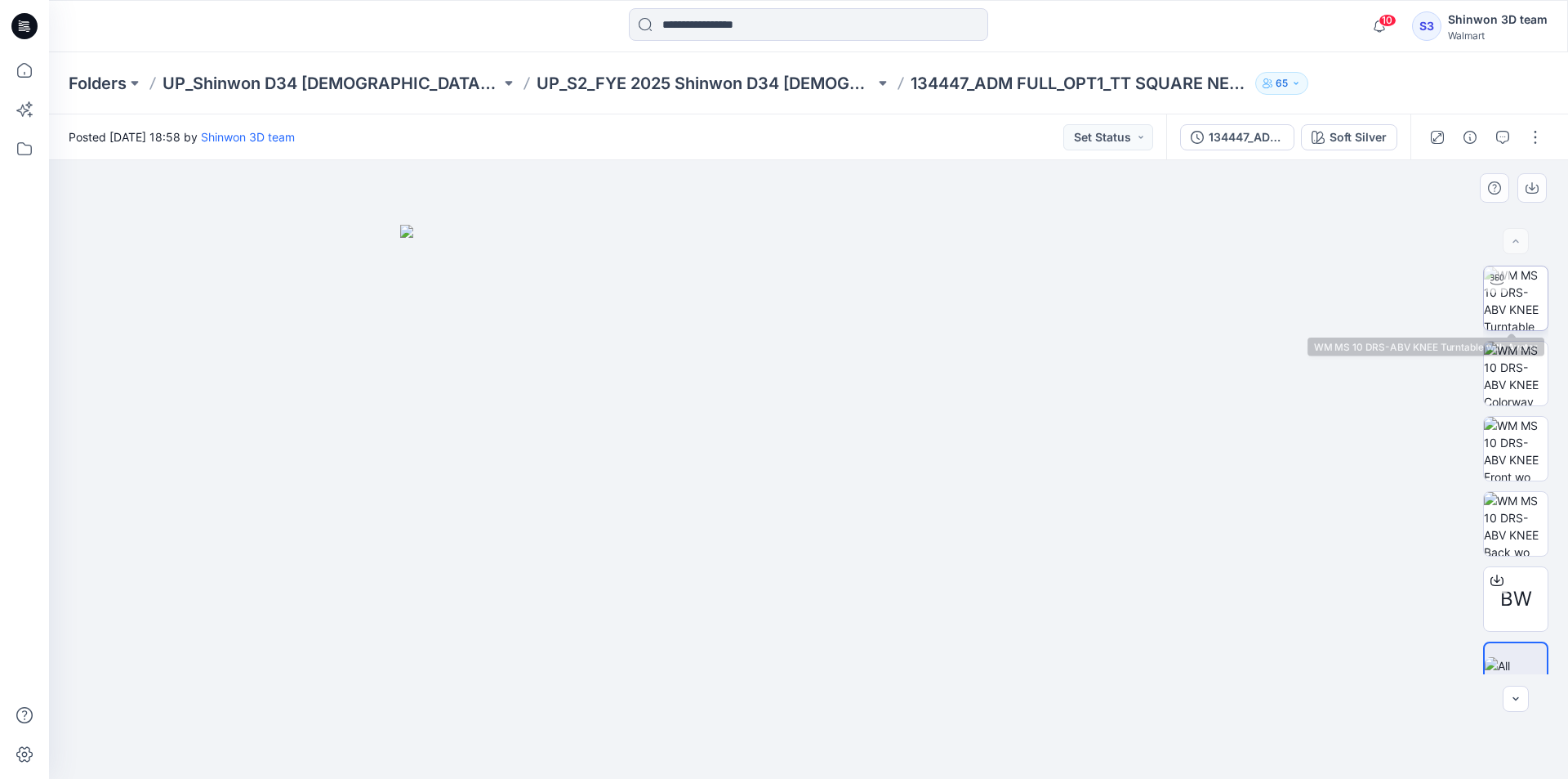
click at [1527, 310] on img at bounding box center [1515, 298] width 64 height 64
